Goal: Transaction & Acquisition: Obtain resource

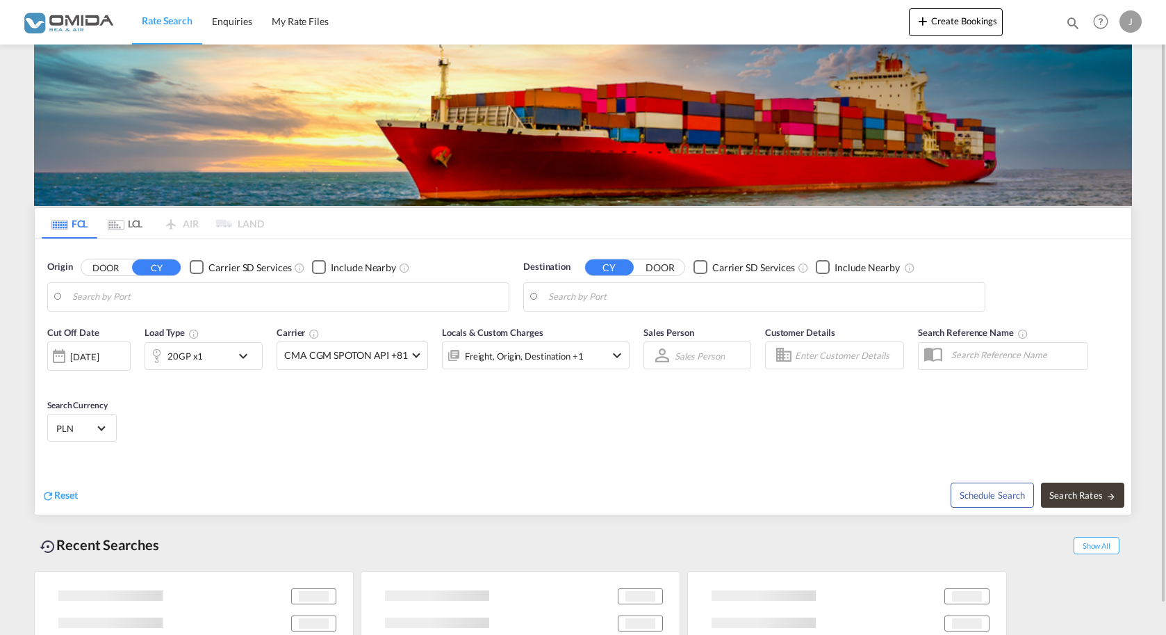
type input "Gdansk, PLGDN"
type input "Santos, BRSSZ"
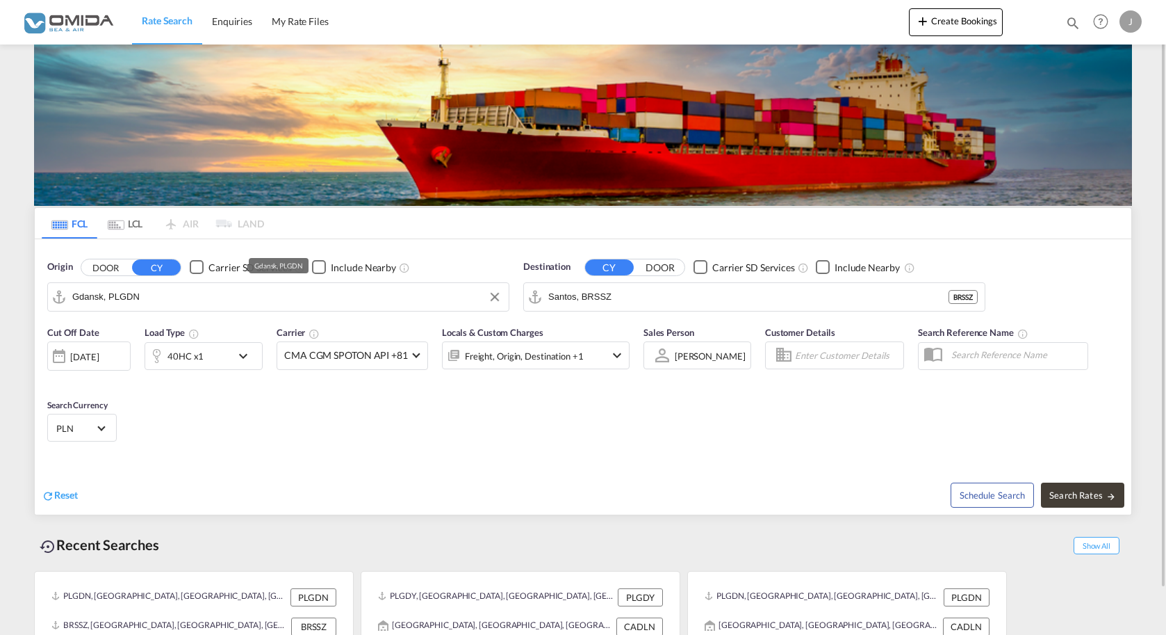
click at [251, 293] on input "Gdansk, PLGDN" at bounding box center [287, 296] width 430 height 21
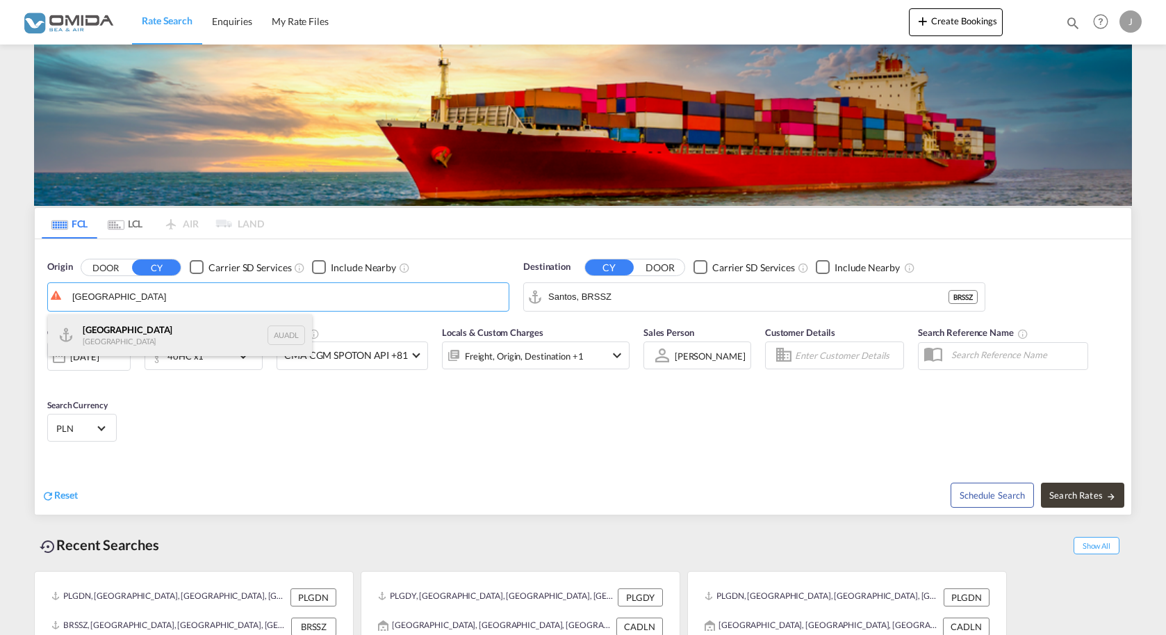
click at [149, 331] on div "Adelaide [GEOGRAPHIC_DATA] AUADL" at bounding box center [180, 335] width 264 height 42
type input "[GEOGRAPHIC_DATA], AUADL"
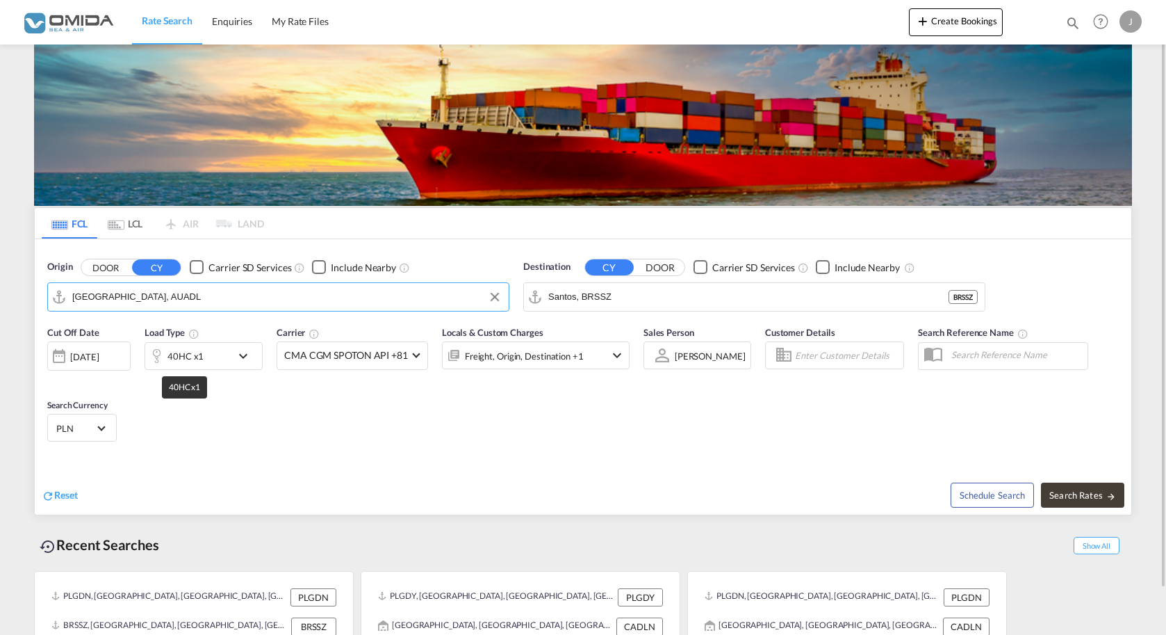
click at [191, 349] on div "40HC x1" at bounding box center [186, 355] width 36 height 19
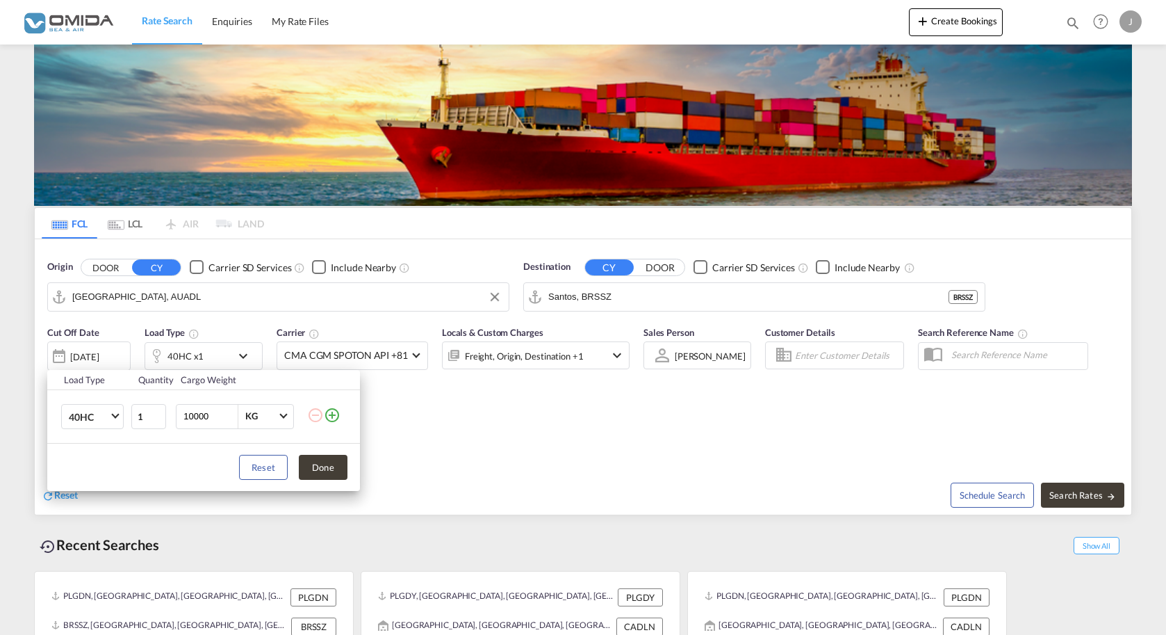
click at [194, 420] on input "10000" at bounding box center [210, 417] width 56 height 24
type input "17000"
click at [85, 413] on span "40HC" at bounding box center [89, 417] width 40 height 14
click at [108, 350] on md-option "20GP" at bounding box center [105, 350] width 95 height 33
click at [323, 465] on button "Done" at bounding box center [323, 467] width 49 height 25
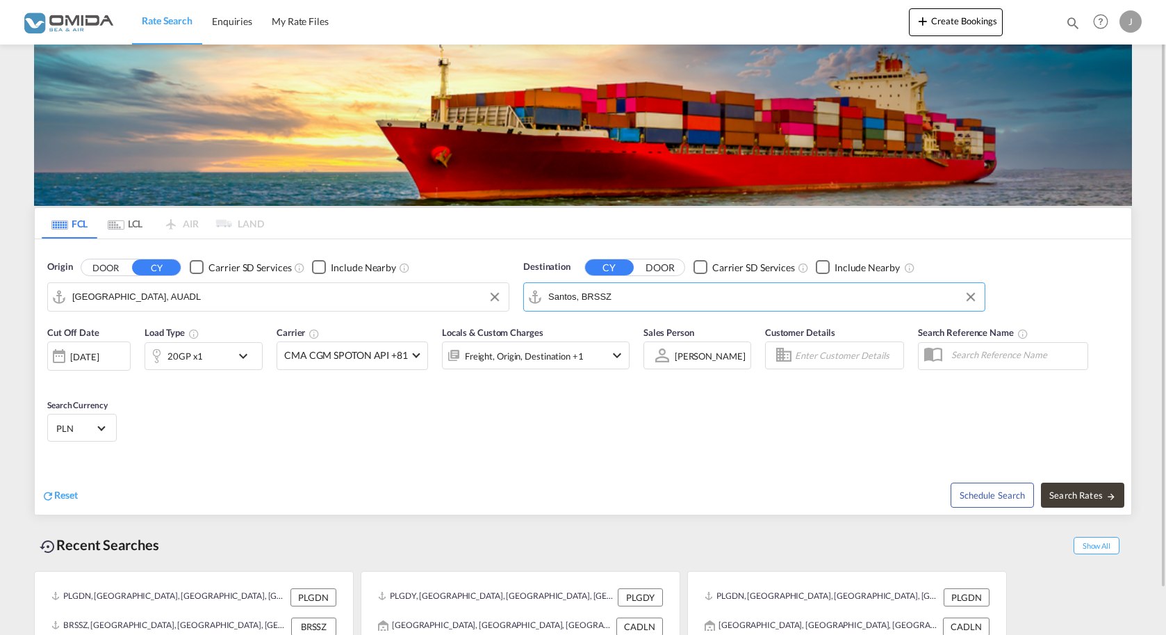
click at [618, 301] on input "Santos, BRSSZ" at bounding box center [763, 296] width 430 height 21
click at [640, 343] on div "Gda nsk [GEOGRAPHIC_DATA] PLGDN" at bounding box center [656, 335] width 264 height 42
type input "Gdansk, PLGDN"
click at [1094, 491] on span "Search Rates" at bounding box center [1083, 494] width 67 height 11
type input "AUADL to PLGDN / [DATE]"
